Goal: Use online tool/utility: Utilize a website feature to perform a specific function

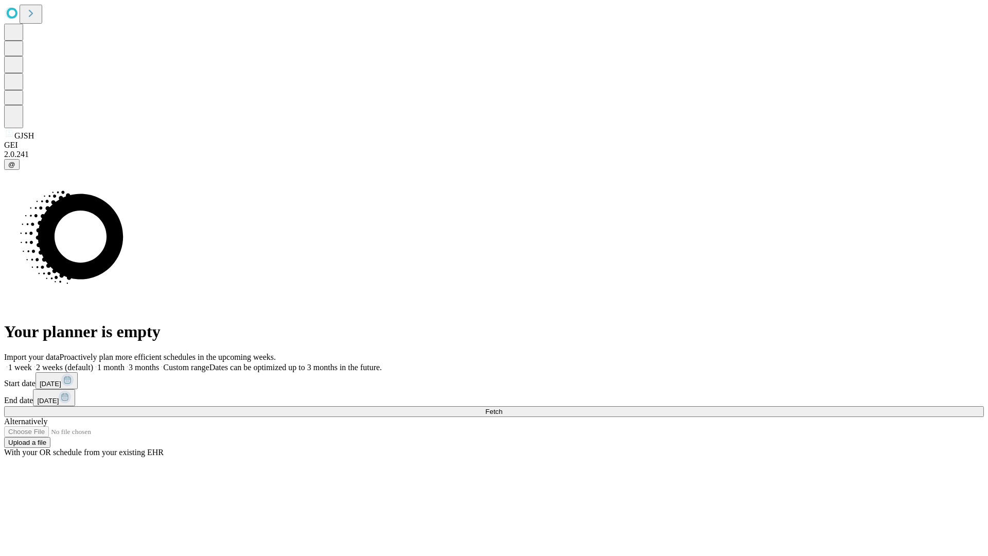
click at [502, 408] on span "Fetch" at bounding box center [493, 412] width 17 height 8
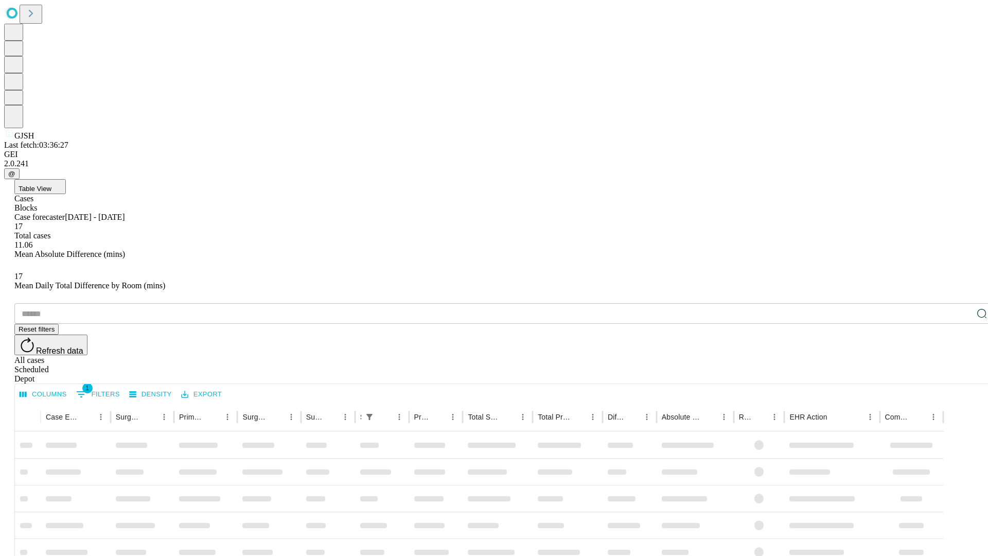
click at [51, 185] on span "Table View" at bounding box center [35, 189] width 33 height 8
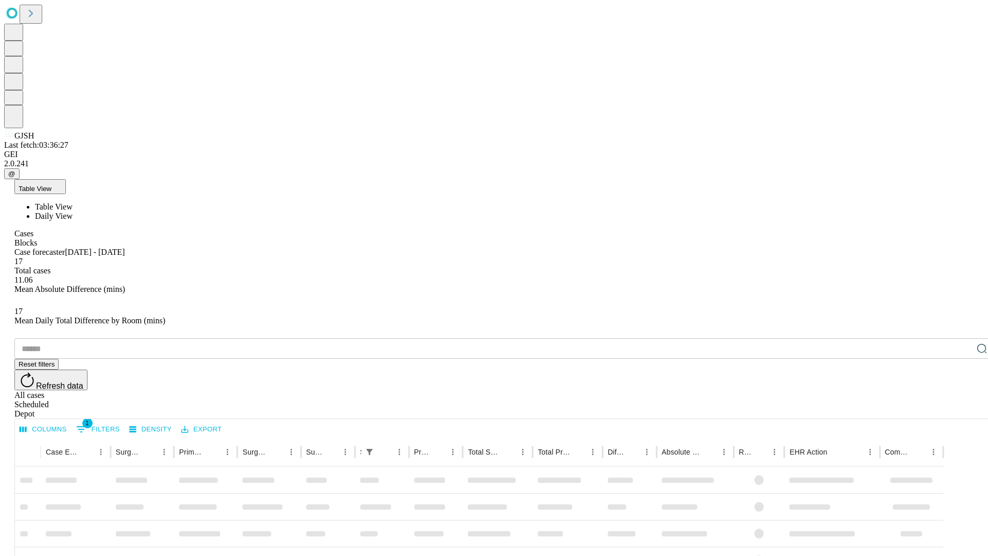
click at [73, 212] on span "Daily View" at bounding box center [54, 216] width 38 height 9
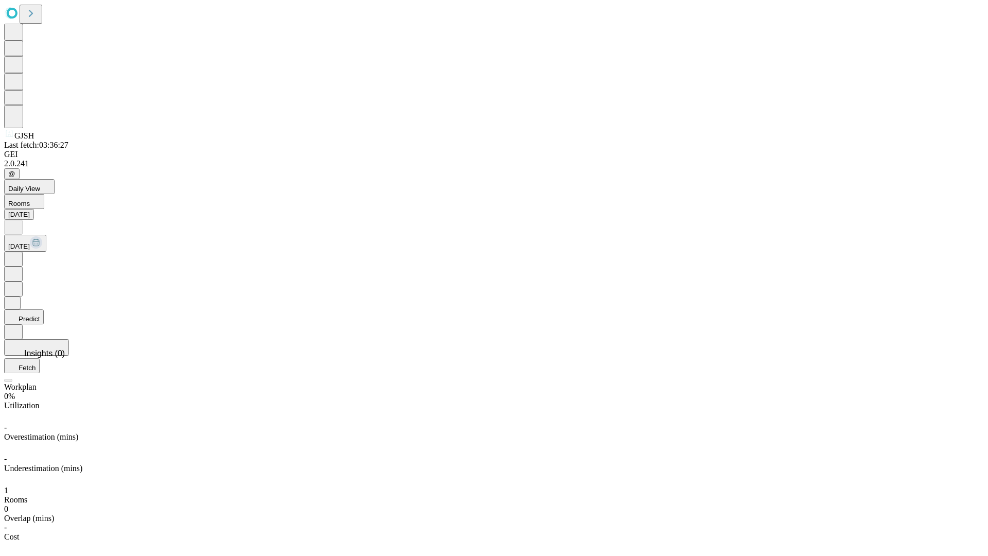
click at [44, 309] on button "Predict" at bounding box center [24, 316] width 40 height 15
